Goal: Find contact information: Find contact information

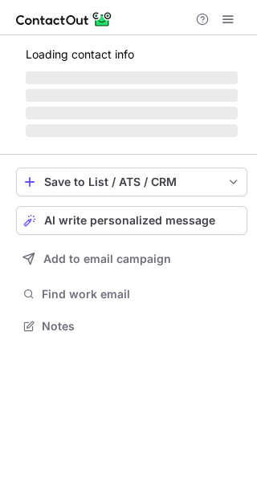
scroll to position [325, 257]
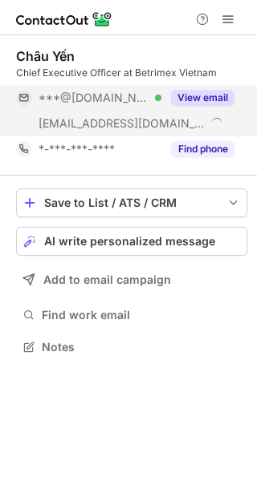
click at [219, 92] on button "View email" at bounding box center [202, 98] width 63 height 16
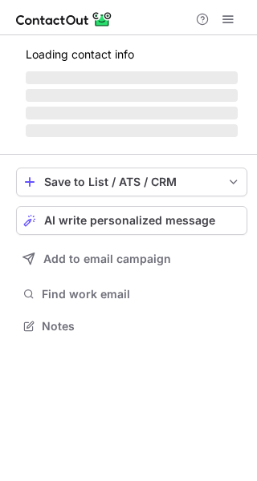
scroll to position [336, 257]
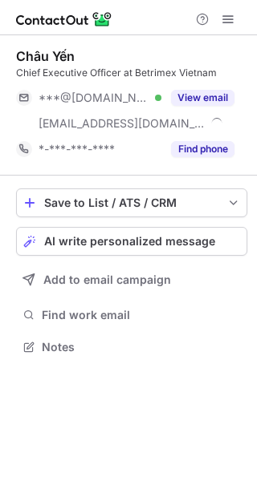
click at [213, 96] on button "View email" at bounding box center [202, 98] width 63 height 16
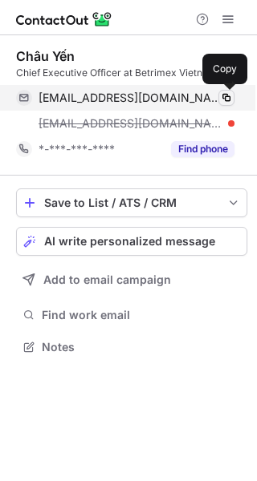
click at [221, 97] on span at bounding box center [226, 97] width 13 height 13
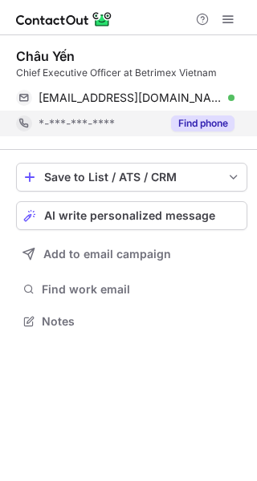
scroll to position [310, 257]
click at [205, 123] on button "Find phone" at bounding box center [202, 123] width 63 height 16
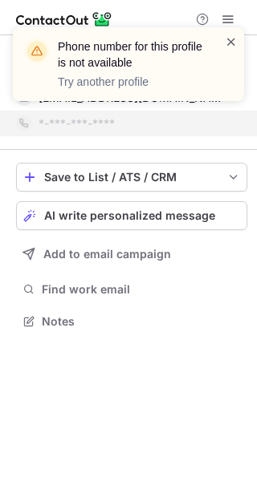
click at [227, 37] on span at bounding box center [231, 42] width 13 height 16
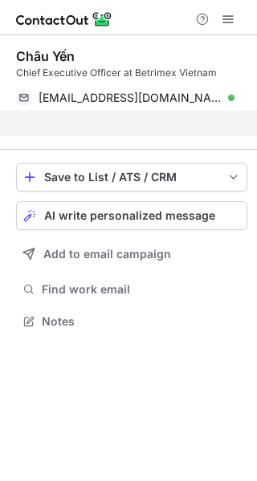
scroll to position [285, 257]
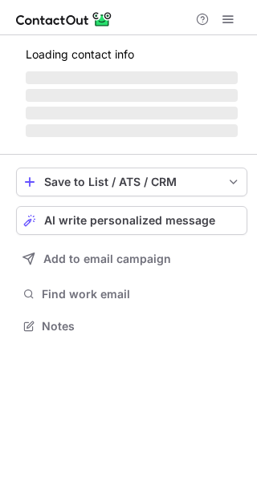
scroll to position [310, 257]
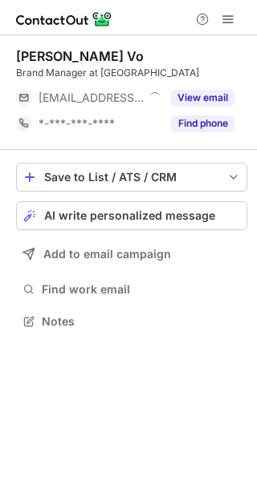
click at [203, 92] on button "View email" at bounding box center [202, 98] width 63 height 16
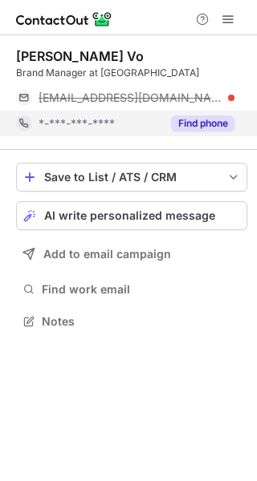
click at [189, 121] on button "Find phone" at bounding box center [202, 123] width 63 height 16
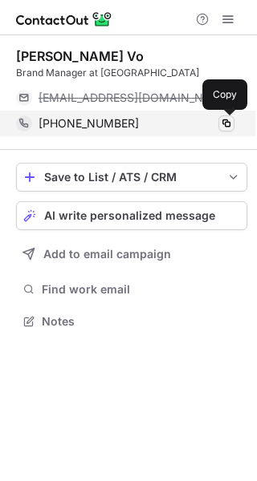
click at [225, 125] on span at bounding box center [226, 123] width 13 height 13
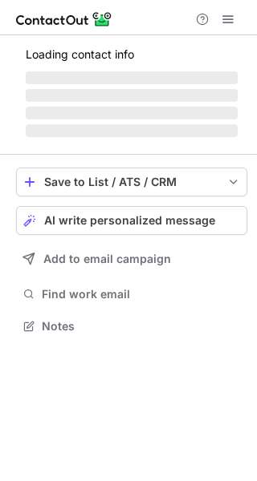
scroll to position [336, 257]
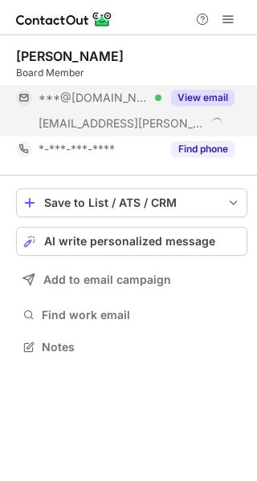
click at [208, 102] on button "View email" at bounding box center [202, 98] width 63 height 16
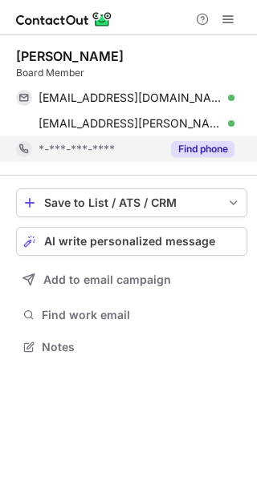
click at [213, 149] on button "Find phone" at bounding box center [202, 149] width 63 height 16
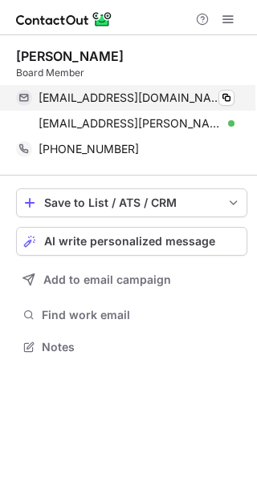
scroll to position [336, 257]
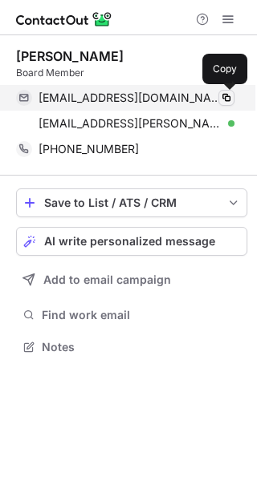
click at [225, 98] on span at bounding box center [226, 97] width 13 height 13
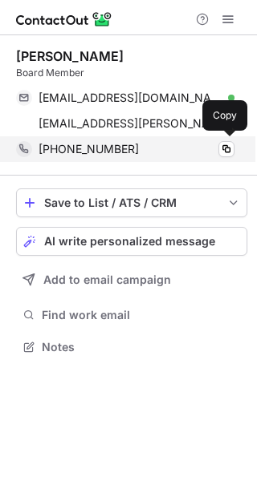
scroll to position [336, 257]
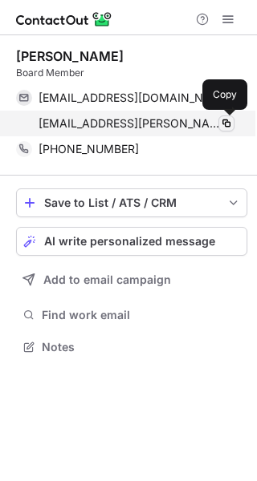
click at [223, 123] on span at bounding box center [226, 123] width 13 height 13
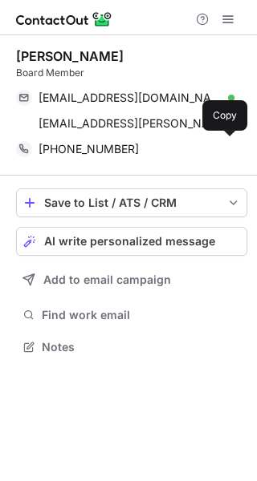
scroll to position [336, 257]
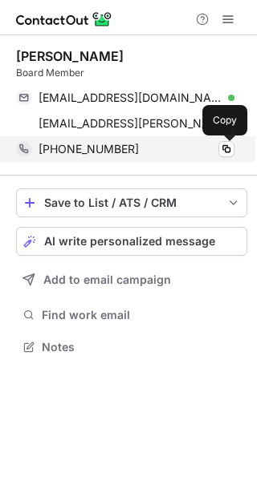
drag, startPoint x: 221, startPoint y: 153, endPoint x: 196, endPoint y: 144, distance: 25.9
click at [221, 153] on span at bounding box center [226, 149] width 13 height 13
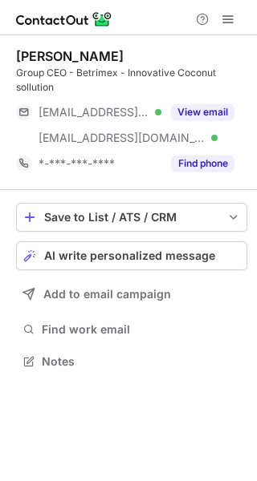
scroll to position [350, 257]
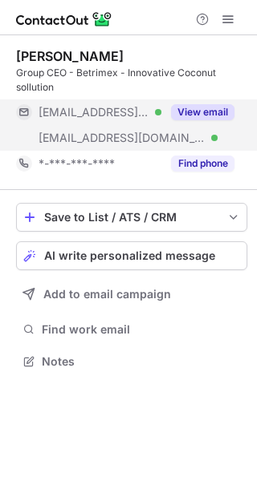
click at [198, 117] on button "View email" at bounding box center [202, 112] width 63 height 16
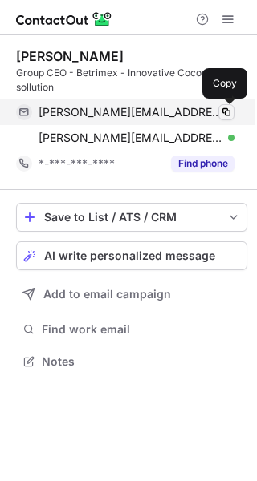
click at [225, 109] on span at bounding box center [226, 112] width 13 height 13
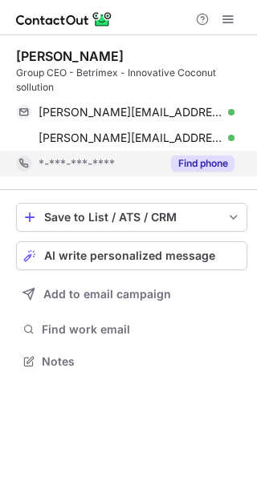
click at [206, 151] on div "Find phone" at bounding box center [197, 164] width 73 height 26
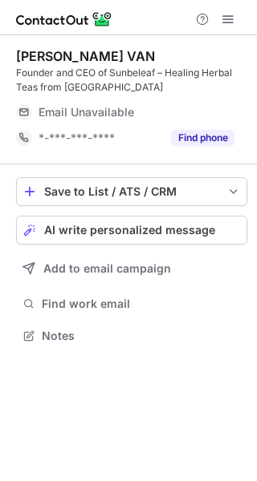
scroll to position [325, 257]
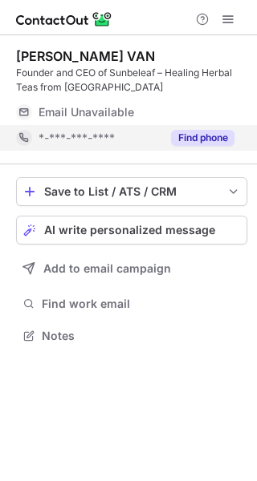
click at [188, 138] on button "Find phone" at bounding box center [202, 138] width 63 height 16
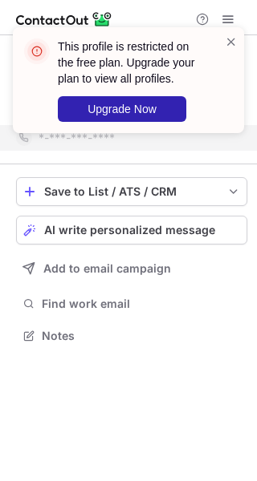
click at [237, 38] on div "This profile is restricted on the free plan. Upgrade your plan to view all prof…" at bounding box center [128, 80] width 231 height 106
